Goal: Task Accomplishment & Management: Manage account settings

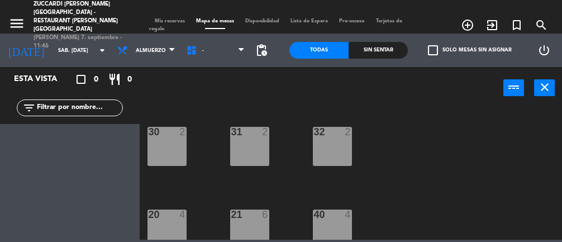
click at [66, 50] on input "sáb. [DATE]" at bounding box center [88, 50] width 72 height 17
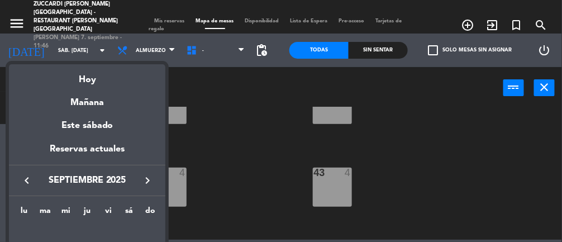
click at [94, 73] on div "Hoy" at bounding box center [87, 75] width 156 height 23
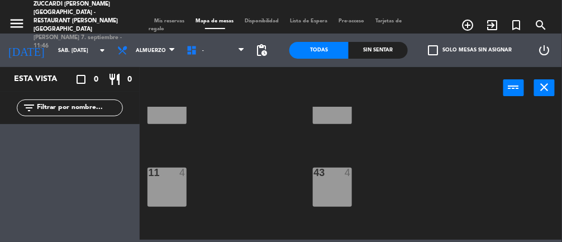
type input "dom. [DATE]"
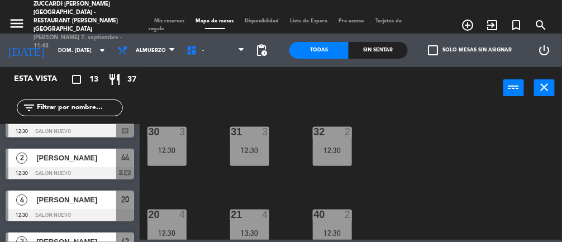
scroll to position [145, 0]
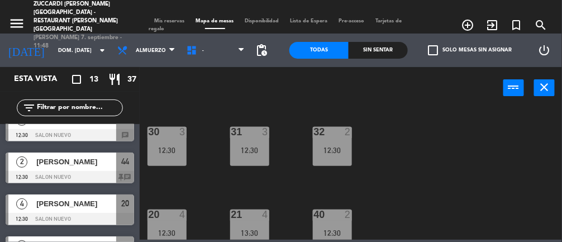
click at [166, 146] on div "12:30" at bounding box center [166, 150] width 39 height 8
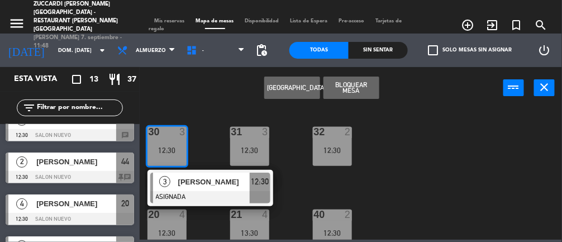
click at [65, 172] on div at bounding box center [70, 177] width 128 height 12
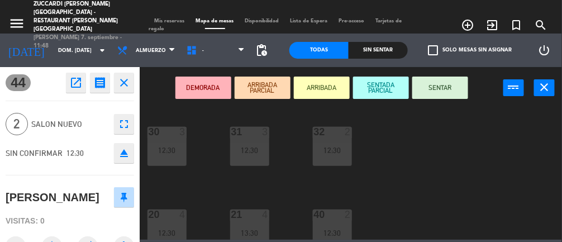
click at [124, 78] on icon "close" at bounding box center [123, 82] width 13 height 13
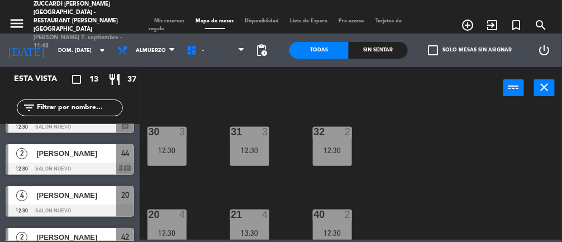
scroll to position [158, 0]
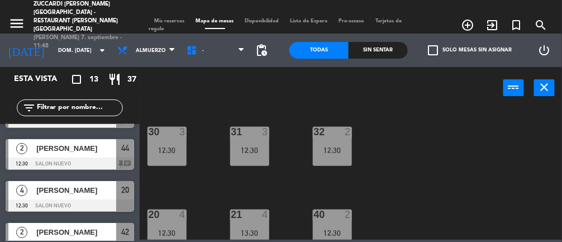
click at [87, 160] on div at bounding box center [70, 163] width 128 height 12
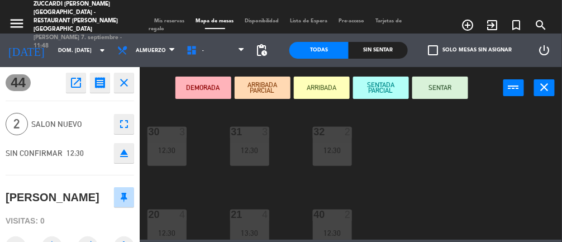
click at [173, 148] on div "12:30" at bounding box center [166, 150] width 39 height 8
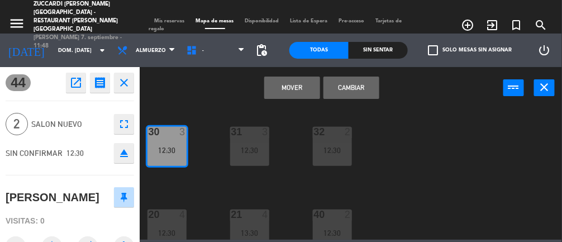
click at [290, 84] on button "Mover" at bounding box center [292, 87] width 56 height 22
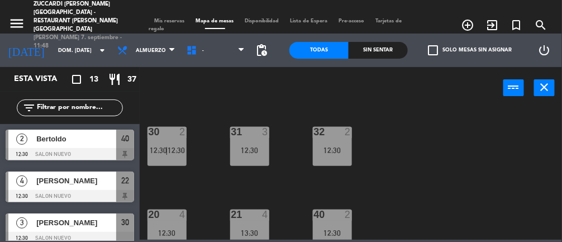
scroll to position [0, 0]
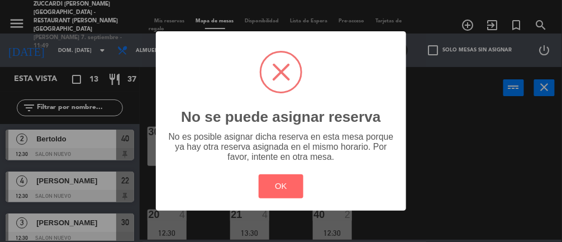
click at [282, 180] on button "OK" at bounding box center [280, 186] width 45 height 24
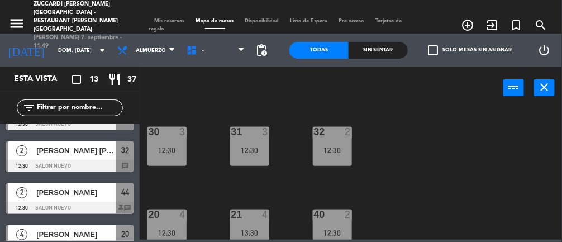
scroll to position [119, 0]
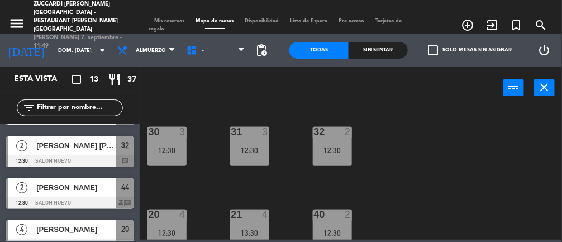
click at [89, 192] on span "[PERSON_NAME]" at bounding box center [76, 187] width 80 height 12
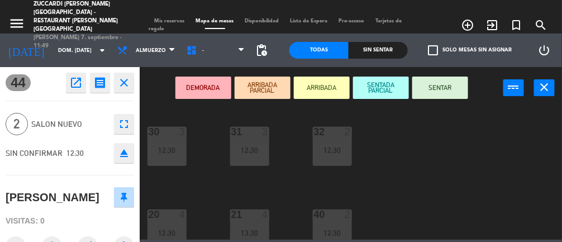
click at [170, 148] on div "12:30" at bounding box center [166, 150] width 39 height 8
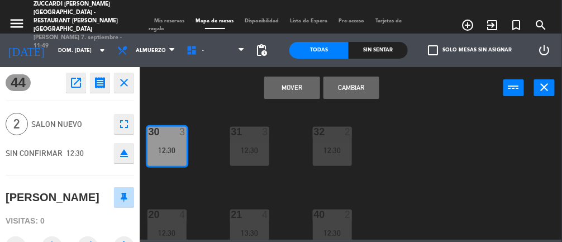
click at [359, 84] on button "Cambiar" at bounding box center [351, 87] width 56 height 22
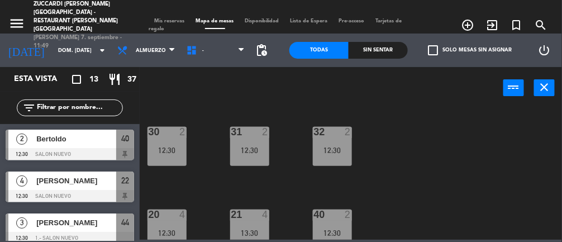
scroll to position [0, 0]
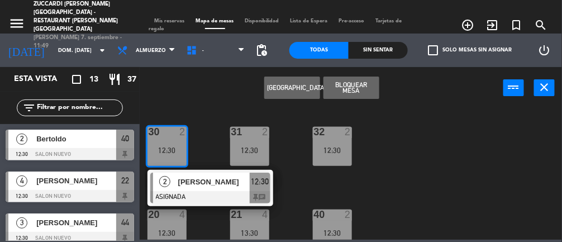
click at [188, 179] on span "[PERSON_NAME]" at bounding box center [213, 182] width 71 height 12
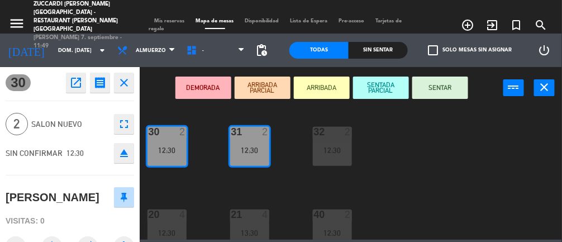
click at [331, 83] on button "ARRIBADA" at bounding box center [322, 87] width 56 height 22
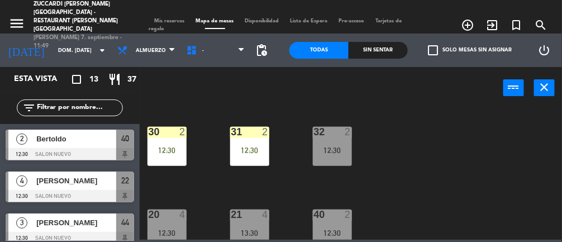
click at [255, 160] on div "31 2 12:30" at bounding box center [249, 146] width 39 height 39
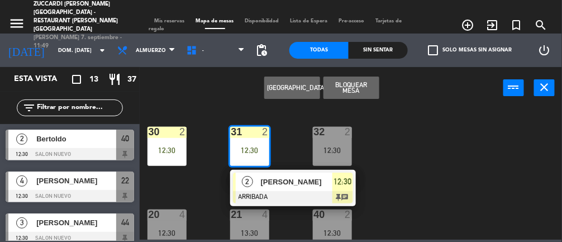
click at [304, 179] on span "[PERSON_NAME]" at bounding box center [296, 182] width 71 height 12
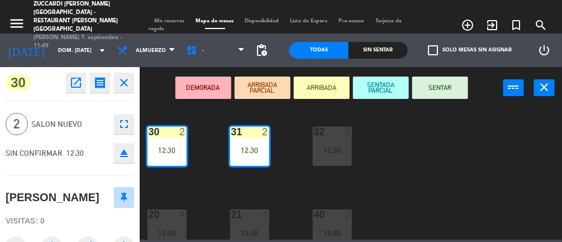
click at [333, 85] on button "ARRIBADA" at bounding box center [322, 87] width 56 height 22
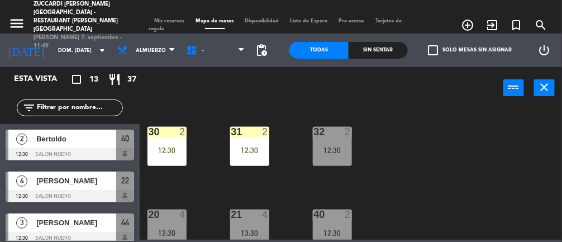
click at [255, 153] on div "12:30" at bounding box center [249, 150] width 39 height 8
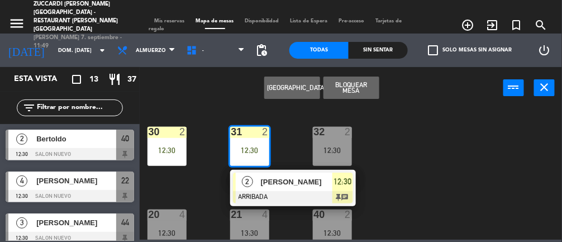
click at [169, 154] on div "12:30" at bounding box center [166, 150] width 39 height 8
click at [424, 147] on div "30 2 12:30 31 2 12:30 2 [PERSON_NAME] ARRIBADA 12:30 chat 32 2 12:30 20 4 12:30…" at bounding box center [353, 173] width 416 height 133
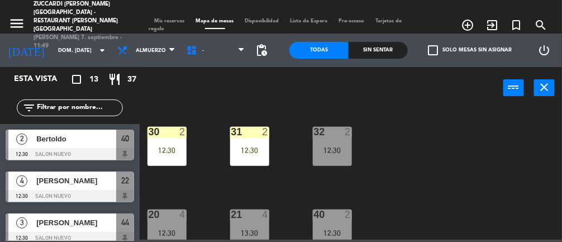
click at [257, 148] on div "12:30" at bounding box center [249, 150] width 39 height 8
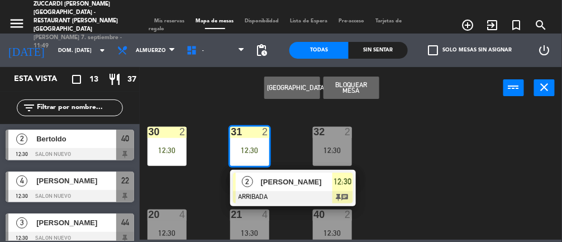
click at [159, 151] on div "12:30" at bounding box center [166, 150] width 39 height 8
click at [408, 154] on div "30 2 12:30 31 2 12:30 2 [PERSON_NAME] ARRIBADA 12:30 chat 32 2 12:30 20 4 12:30…" at bounding box center [353, 173] width 416 height 133
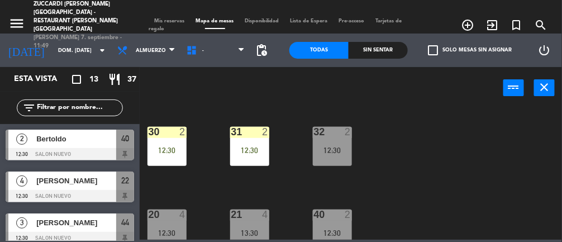
click at [171, 147] on div "12:30" at bounding box center [166, 150] width 39 height 8
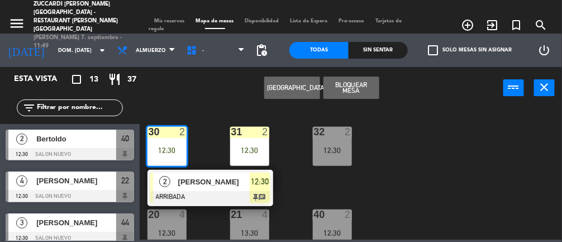
click at [247, 151] on div "12:30" at bounding box center [249, 150] width 39 height 8
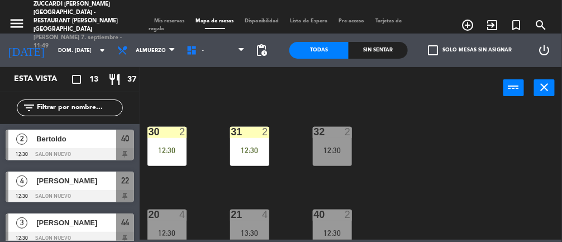
click at [433, 151] on div "30 2 12:30 31 2 12:30 32 2 12:30 20 4 12:30 21 4 13:30 40 2 12:30 13 2 13:30 41…" at bounding box center [353, 173] width 416 height 133
click at [252, 154] on div "31 2 12:30" at bounding box center [249, 146] width 39 height 39
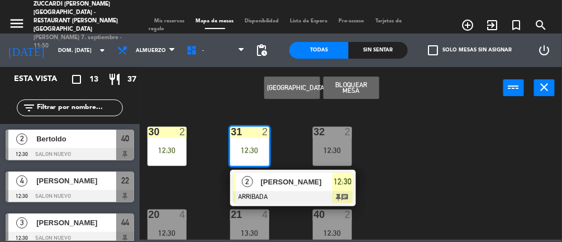
click at [166, 135] on div at bounding box center [166, 132] width 18 height 10
click at [169, 2] on div "menu Zuccardi [PERSON_NAME][GEOGRAPHIC_DATA] - Restaurant [PERSON_NAME][GEOGRAP…" at bounding box center [281, 16] width 562 height 33
click at [166, 18] on span "Tarjetas de regalo" at bounding box center [275, 24] width 253 height 13
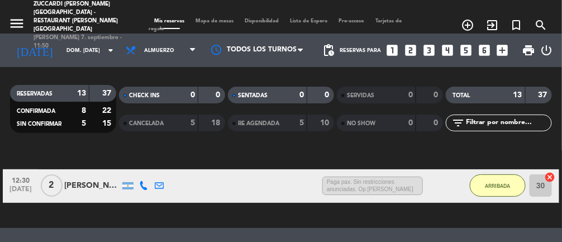
scroll to position [92, 0]
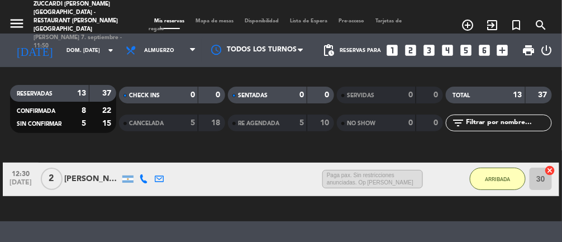
click at [541, 180] on input "30" at bounding box center [540, 178] width 22 height 22
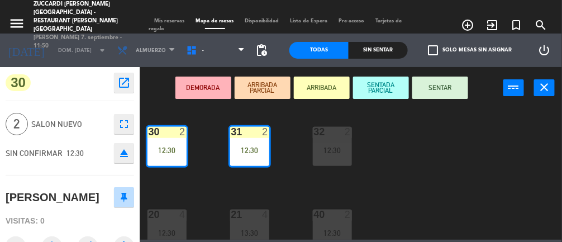
click at [16, 15] on icon "menu" at bounding box center [16, 23] width 17 height 17
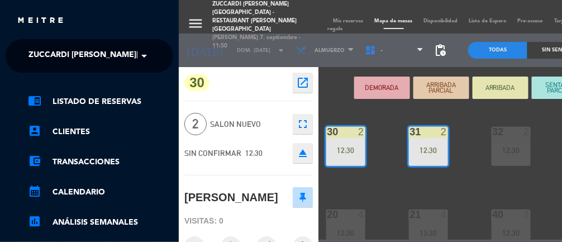
click at [346, 15] on div "menu Zuccardi [PERSON_NAME][GEOGRAPHIC_DATA] - Restaurant [PERSON_NAME][GEOGRAP…" at bounding box center [460, 121] width 562 height 242
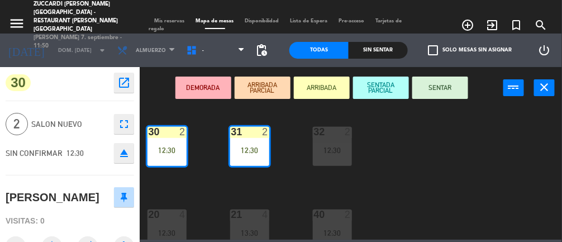
click at [181, 18] on span "Mis reservas" at bounding box center [169, 20] width 41 height 5
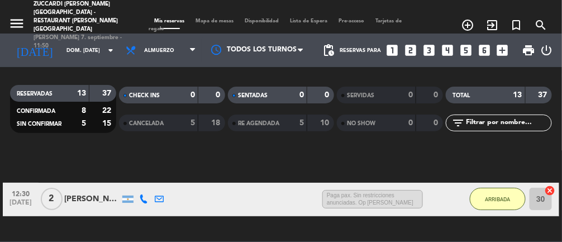
scroll to position [91, 0]
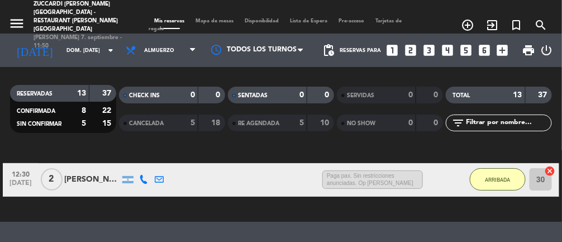
click at [548, 165] on icon "cancel" at bounding box center [549, 170] width 11 height 11
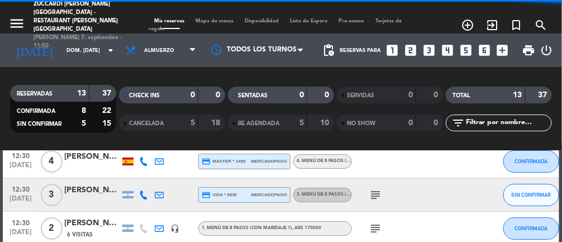
scroll to position [0, 0]
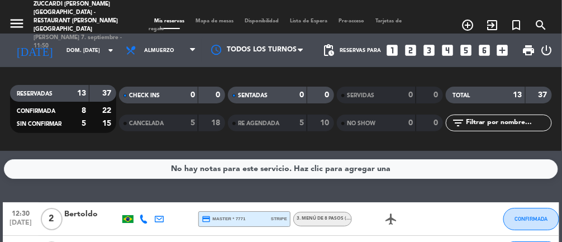
click at [213, 18] on span "Mapa de mesas" at bounding box center [214, 20] width 49 height 5
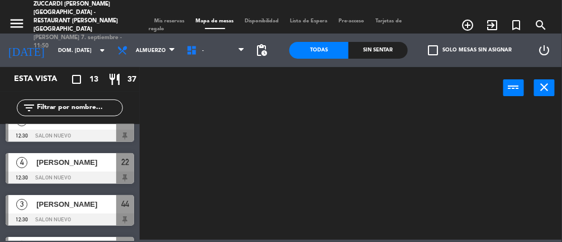
scroll to position [23, 0]
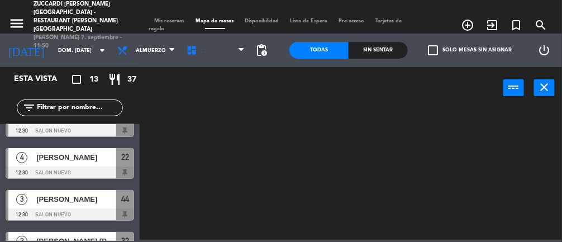
click at [204, 50] on span "-" at bounding box center [215, 50] width 69 height 25
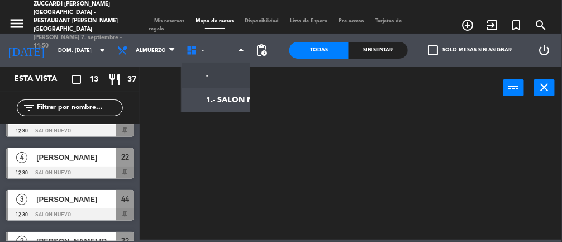
click at [229, 100] on ng-component "menu Zuccardi [PERSON_NAME][GEOGRAPHIC_DATA] - Restaurant [PERSON_NAME][GEOGRAP…" at bounding box center [281, 119] width 562 height 239
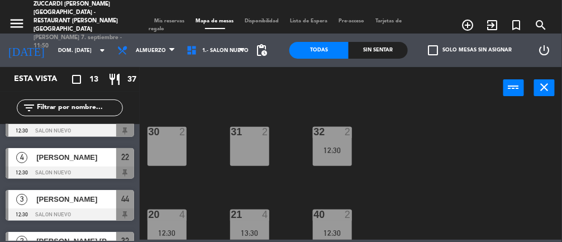
click at [175, 143] on div "30 2" at bounding box center [166, 146] width 39 height 39
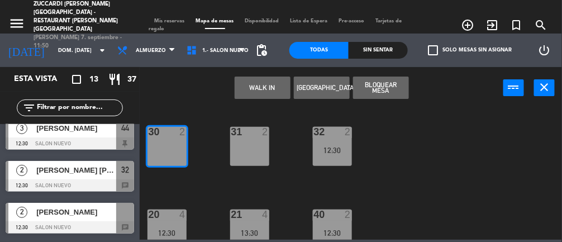
scroll to position [122, 0]
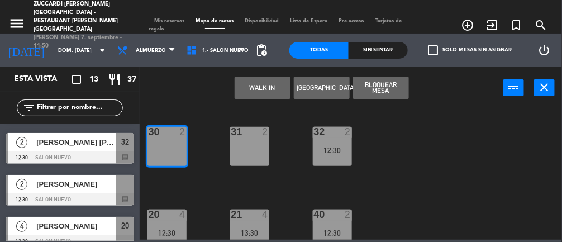
click at [88, 186] on span "[PERSON_NAME]" at bounding box center [76, 184] width 80 height 12
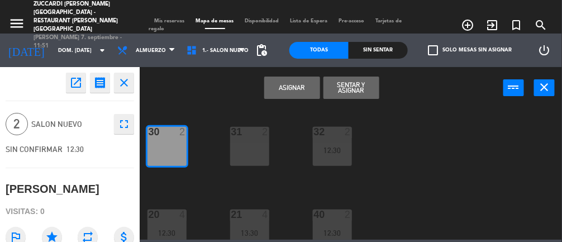
click at [298, 96] on button "Asignar" at bounding box center [292, 87] width 56 height 22
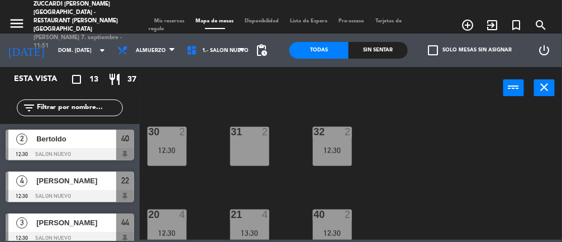
scroll to position [0, 0]
click at [170, 152] on div "12:30" at bounding box center [166, 150] width 39 height 8
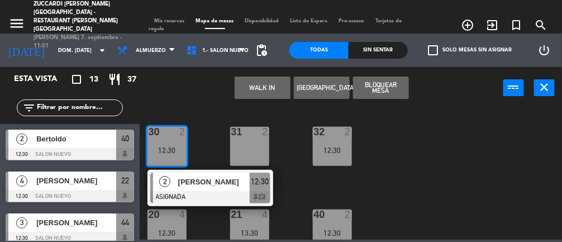
click at [223, 191] on div at bounding box center [210, 197] width 120 height 12
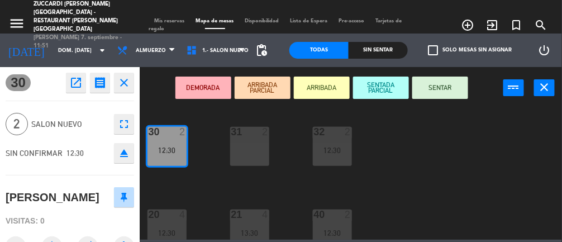
click at [326, 90] on button "ARRIBADA" at bounding box center [322, 87] width 56 height 22
